Goal: Subscribe to service/newsletter

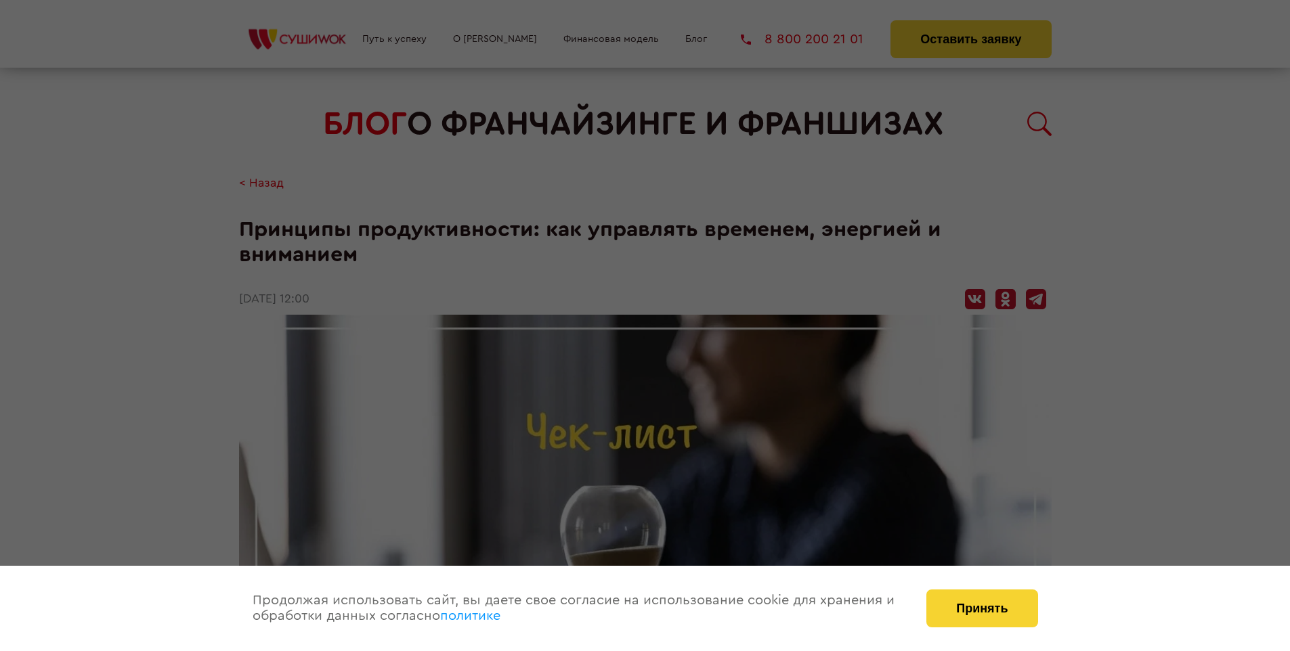
scroll to position [1759, 0]
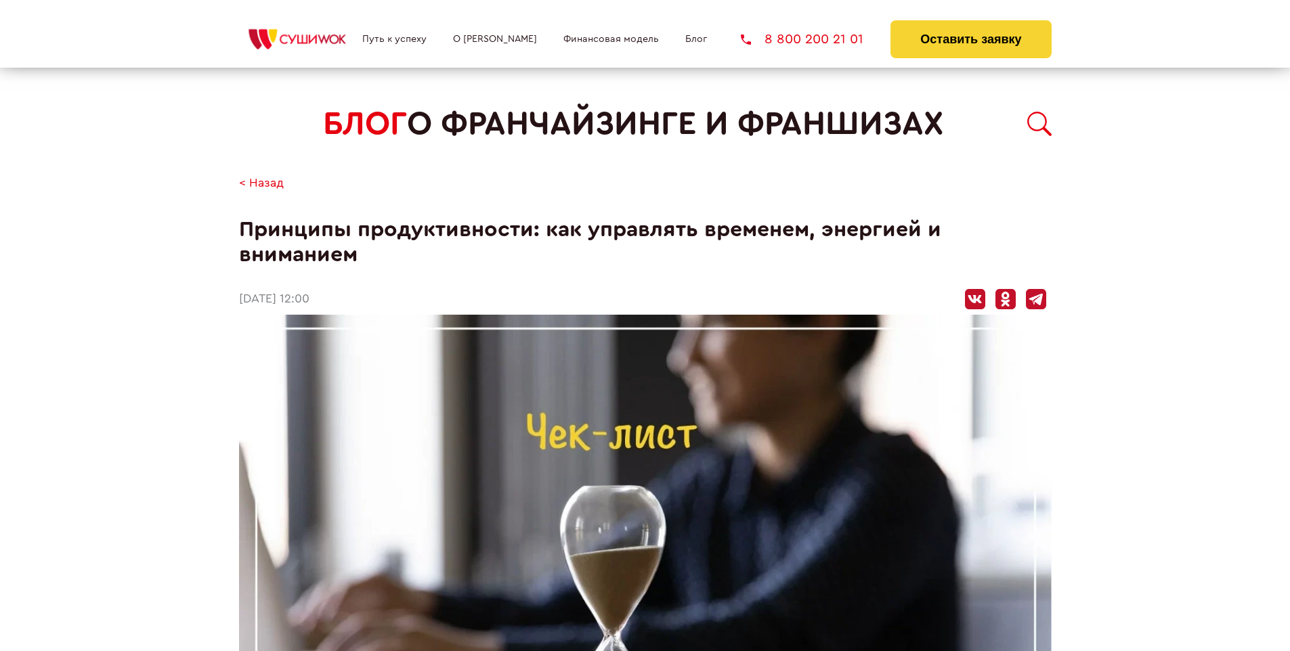
scroll to position [1759, 0]
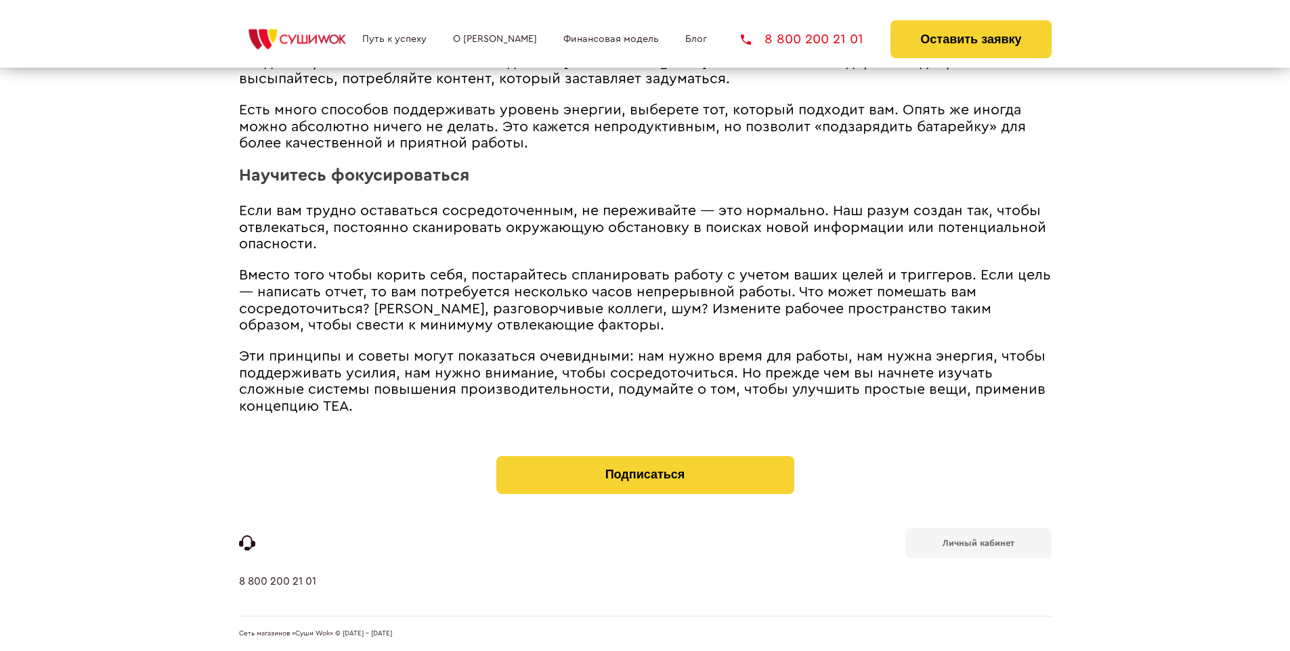
click at [977, 542] on b "Личный кабинет" at bounding box center [978, 543] width 72 height 9
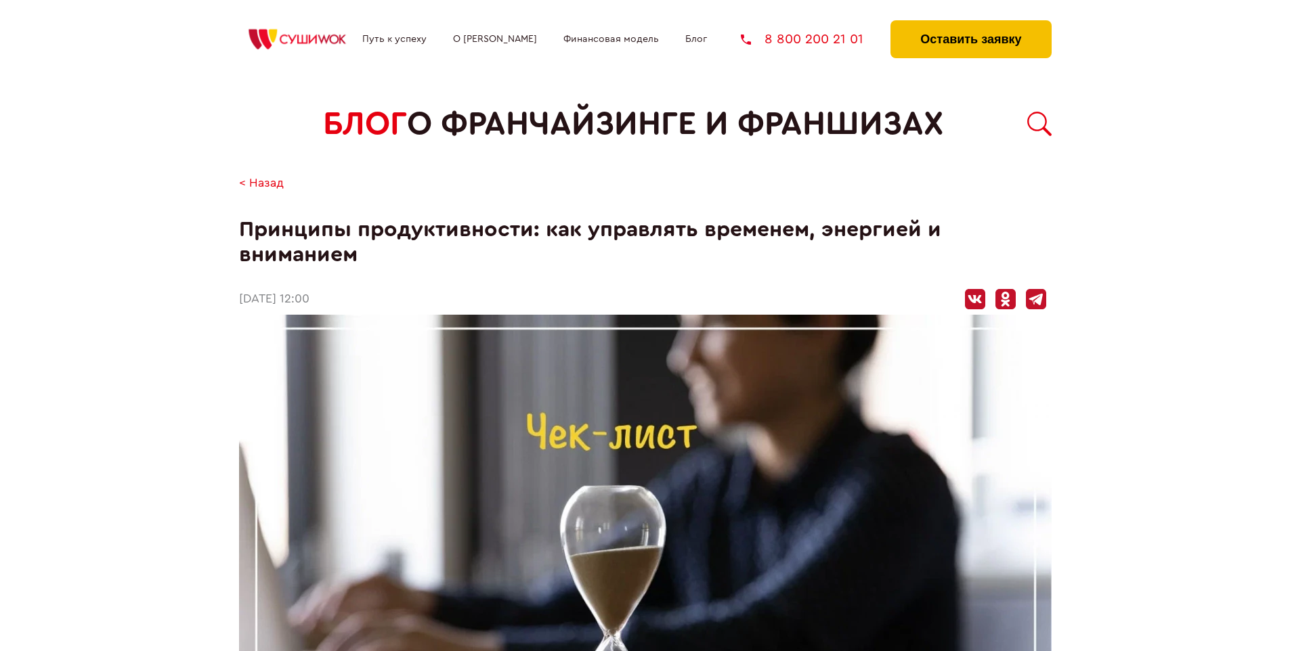
click at [970, 24] on button "Оставить заявку" at bounding box center [970, 39] width 160 height 38
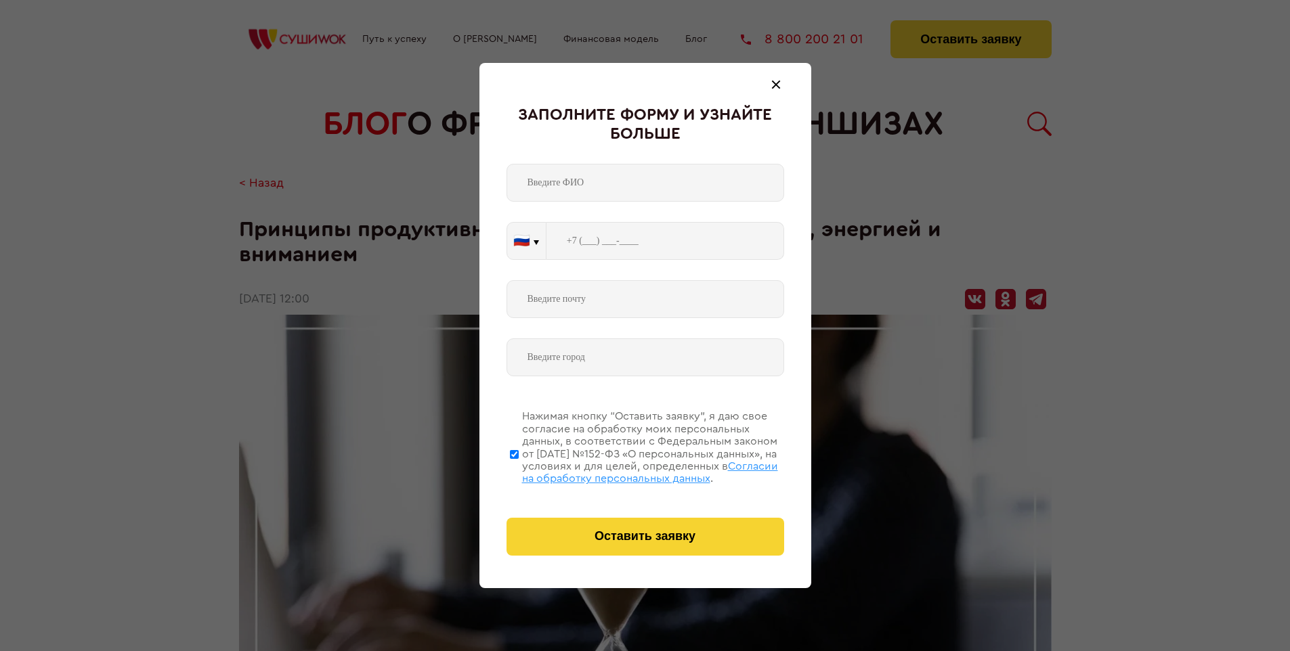
click at [627, 470] on span "Согласии на обработку персональных данных" at bounding box center [650, 472] width 256 height 23
click at [519, 470] on input "Нажимая кнопку “Оставить заявку”, я даю свое согласие на обработку моих персона…" at bounding box center [514, 454] width 9 height 108
checkbox input "false"
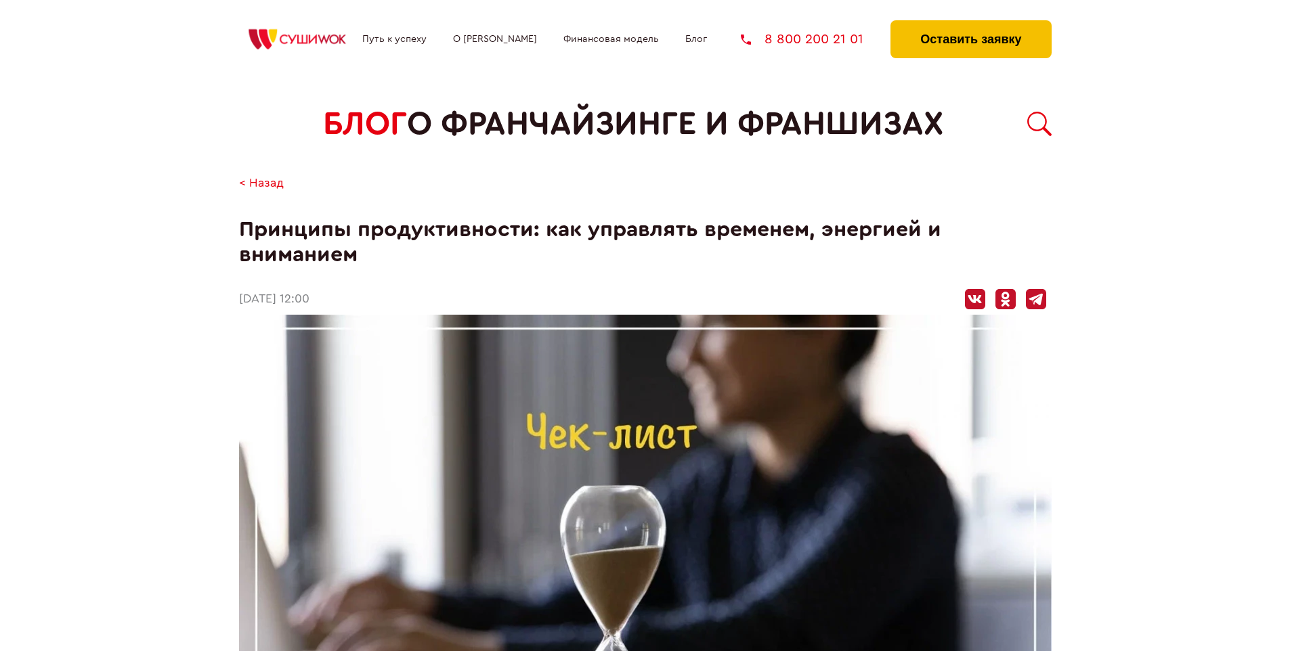
click at [970, 24] on button "Оставить заявку" at bounding box center [970, 39] width 160 height 38
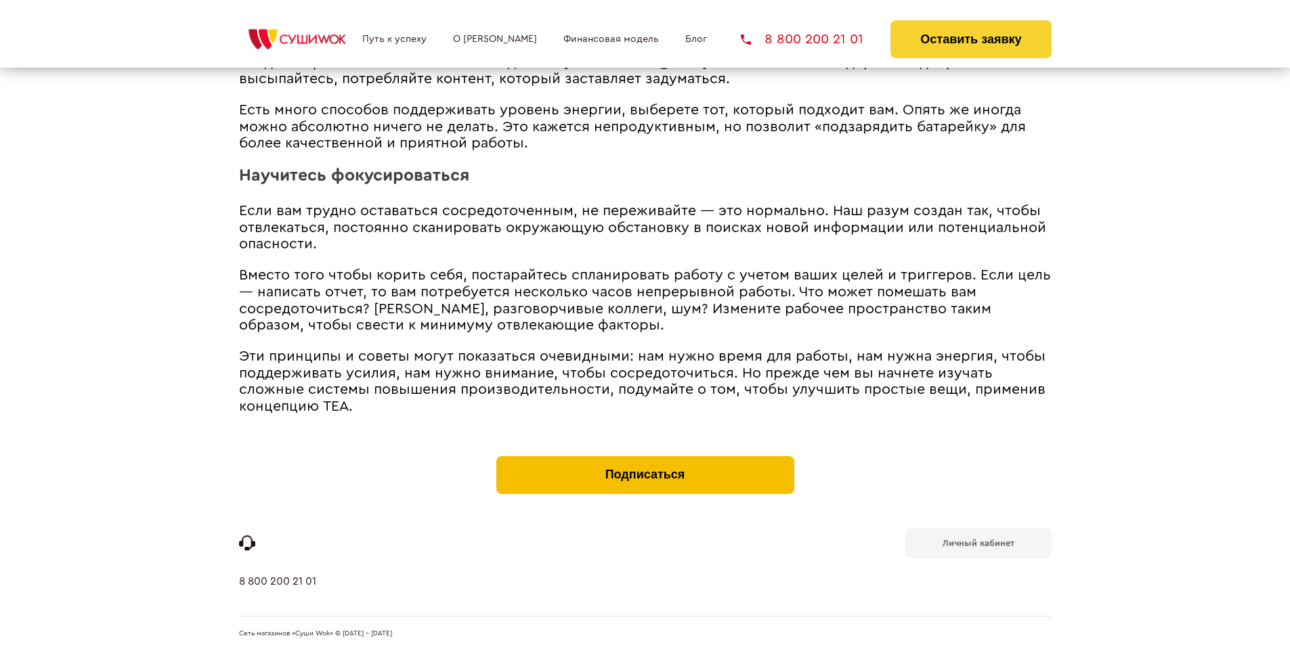
click at [644, 459] on button "Подписаться" at bounding box center [645, 475] width 298 height 38
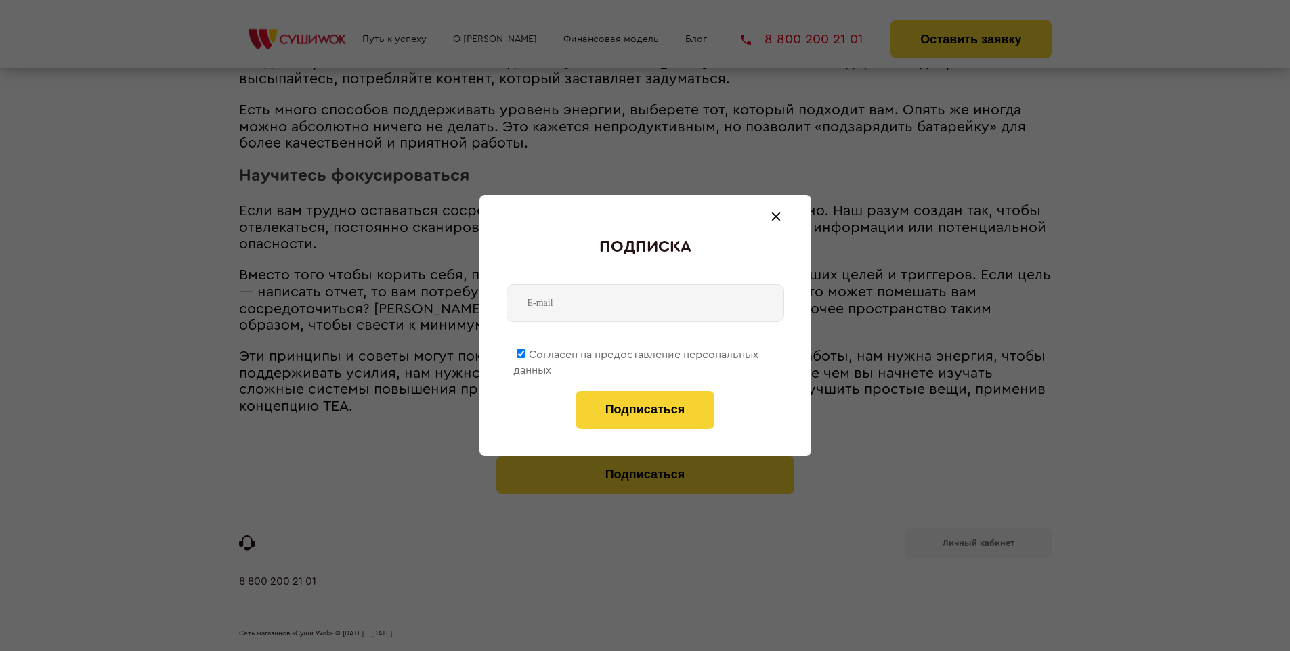
click at [636, 352] on span "Согласен на предоставление персональных данных" at bounding box center [635, 362] width 245 height 26
click at [525, 352] on input "Согласен на предоставление персональных данных" at bounding box center [520, 353] width 9 height 9
checkbox input "false"
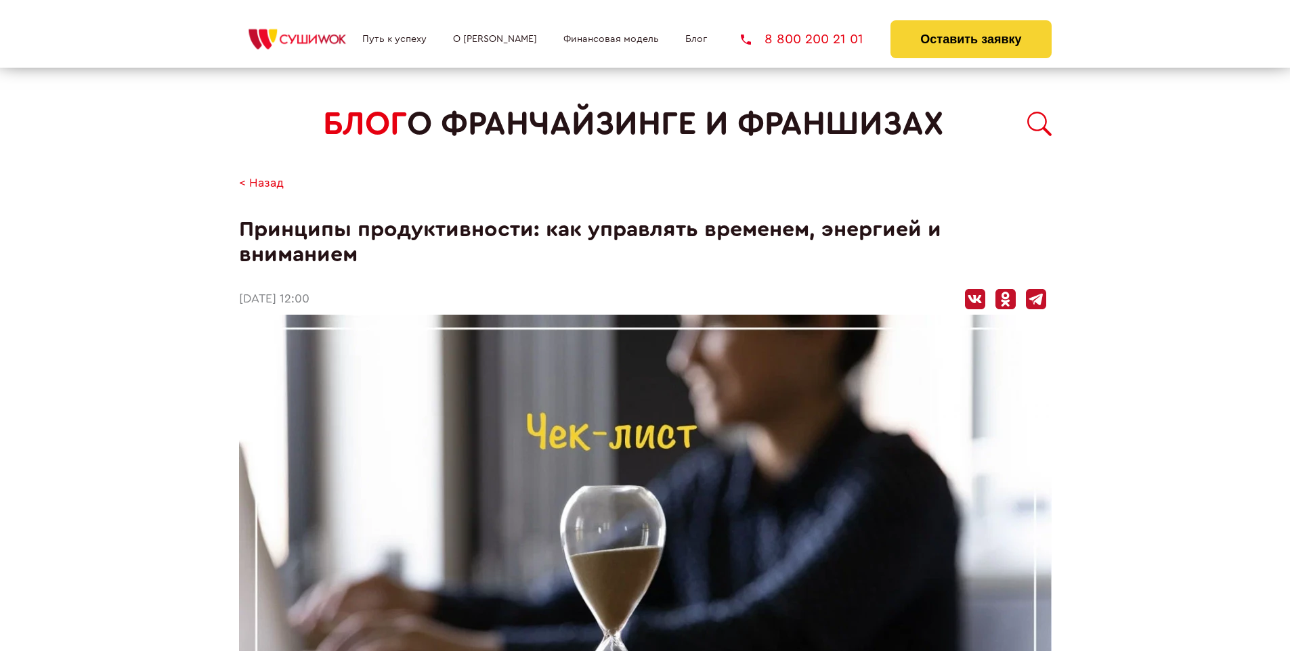
scroll to position [1759, 0]
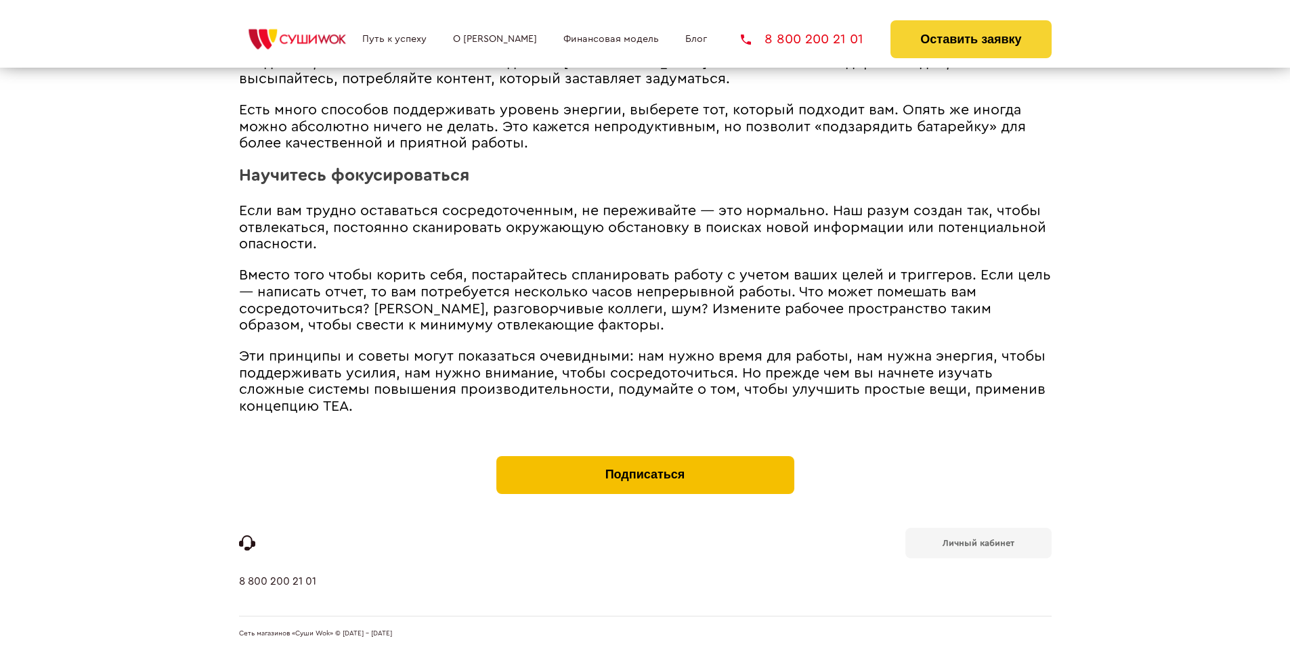
click at [644, 459] on button "Подписаться" at bounding box center [645, 475] width 298 height 38
